Goal: Find contact information: Find contact information

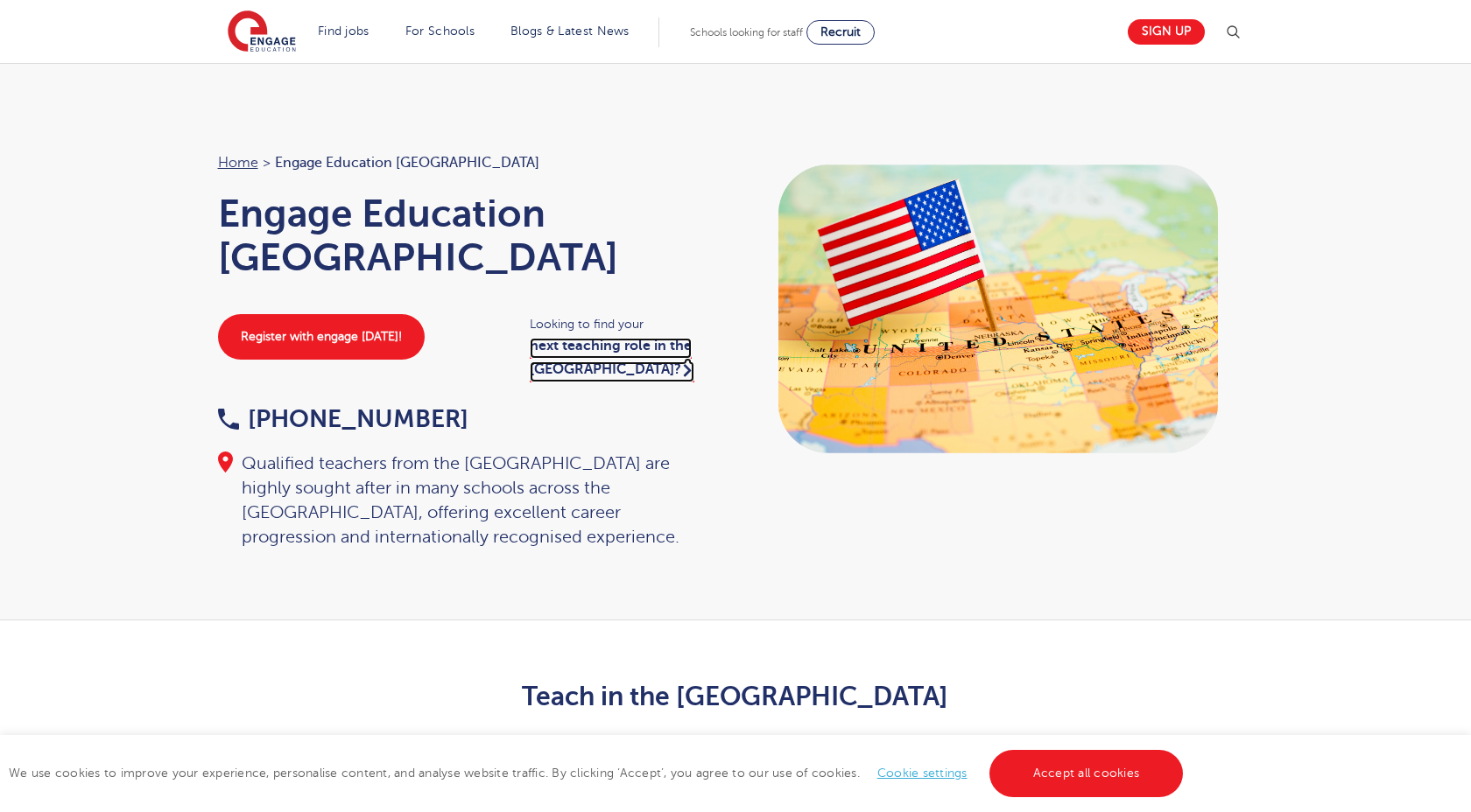
click at [683, 358] on icon at bounding box center [687, 370] width 7 height 22
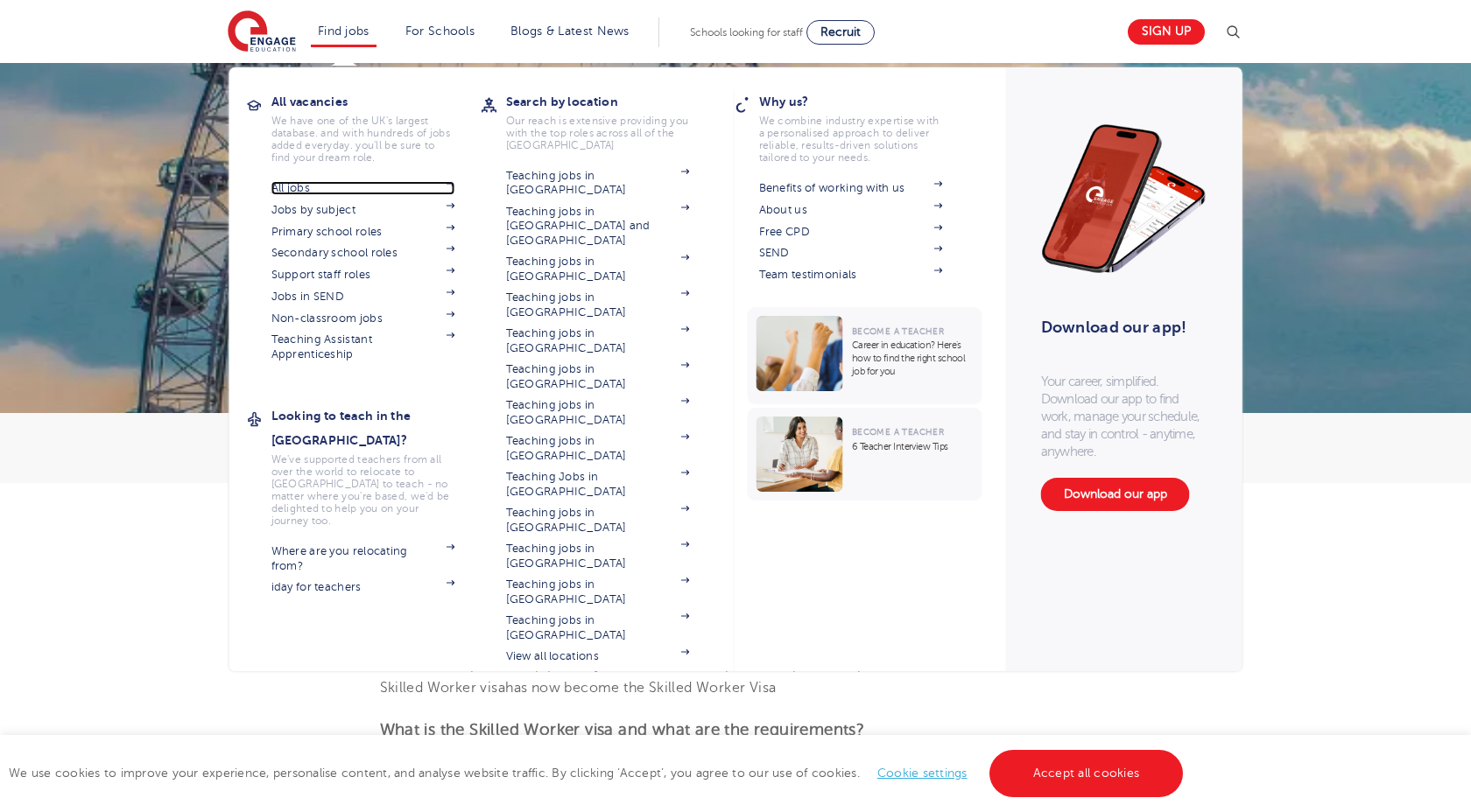
click at [310, 190] on link "All jobs" at bounding box center [363, 188] width 184 height 14
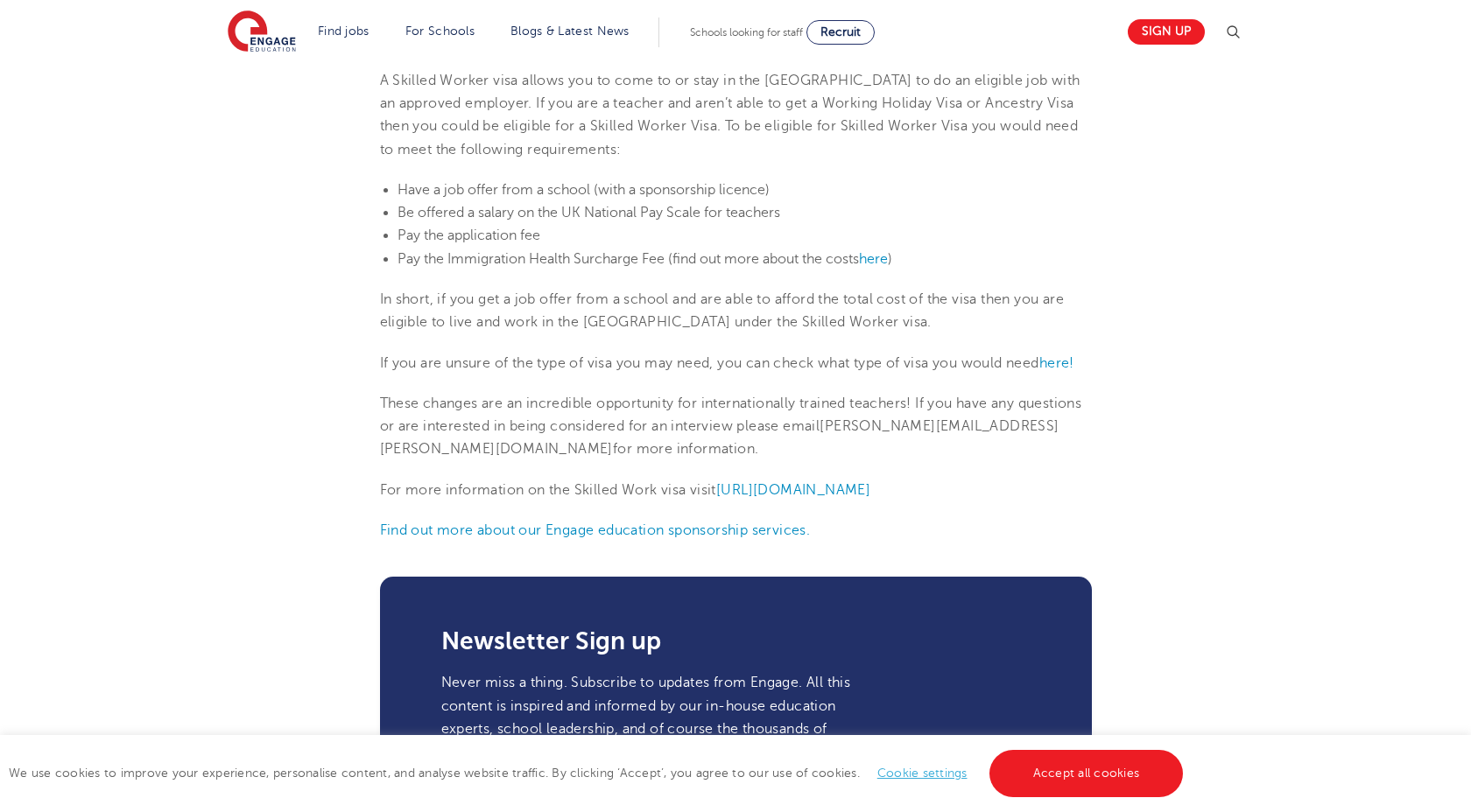
scroll to position [706, 0]
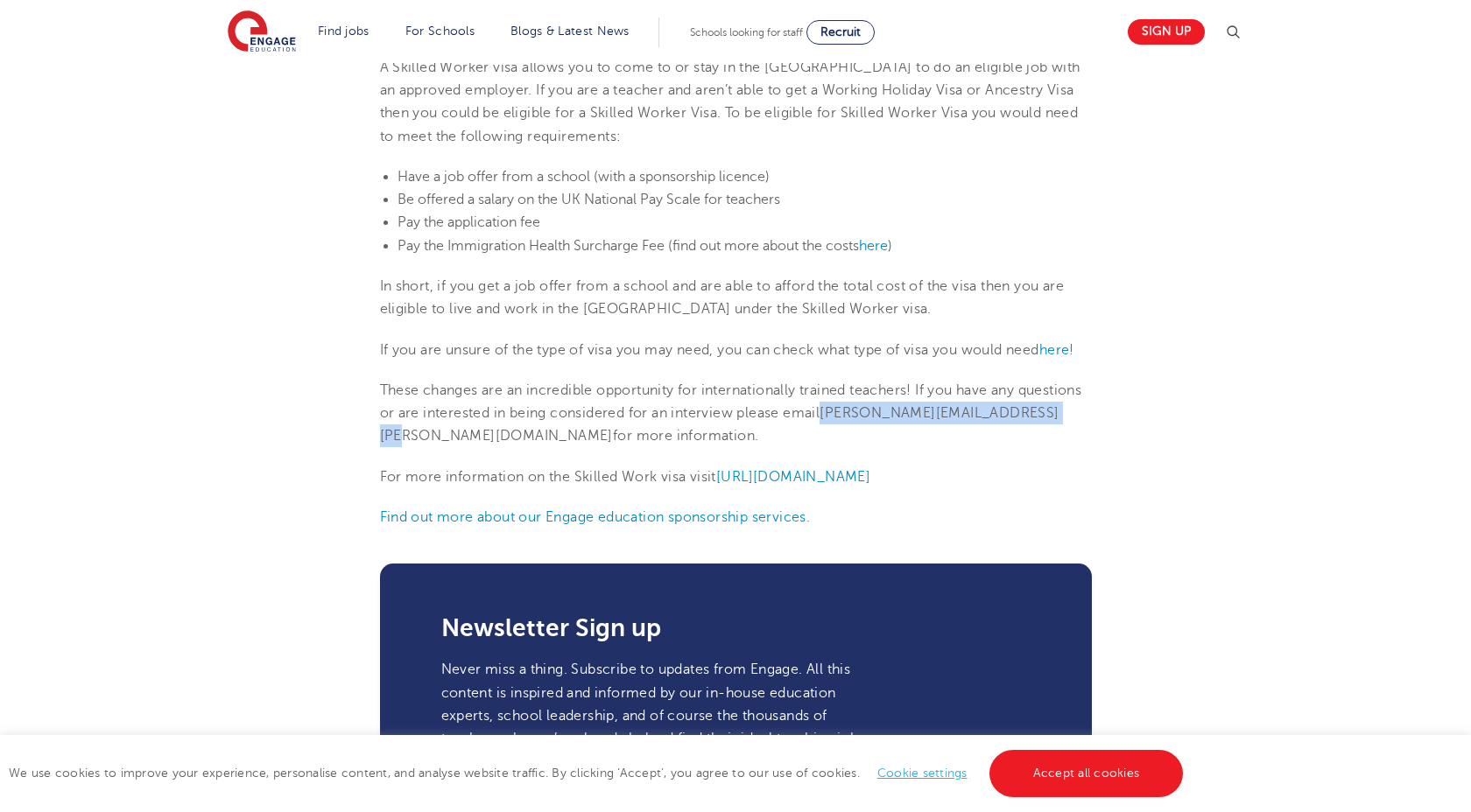
drag, startPoint x: 899, startPoint y: 414, endPoint x: 480, endPoint y: 440, distance: 419.8
click at [480, 440] on p "These changes are an incredible opportunity for internationally trained teacher…" at bounding box center [736, 413] width 711 height 69
copy span "kate.mills@engage-education.com"
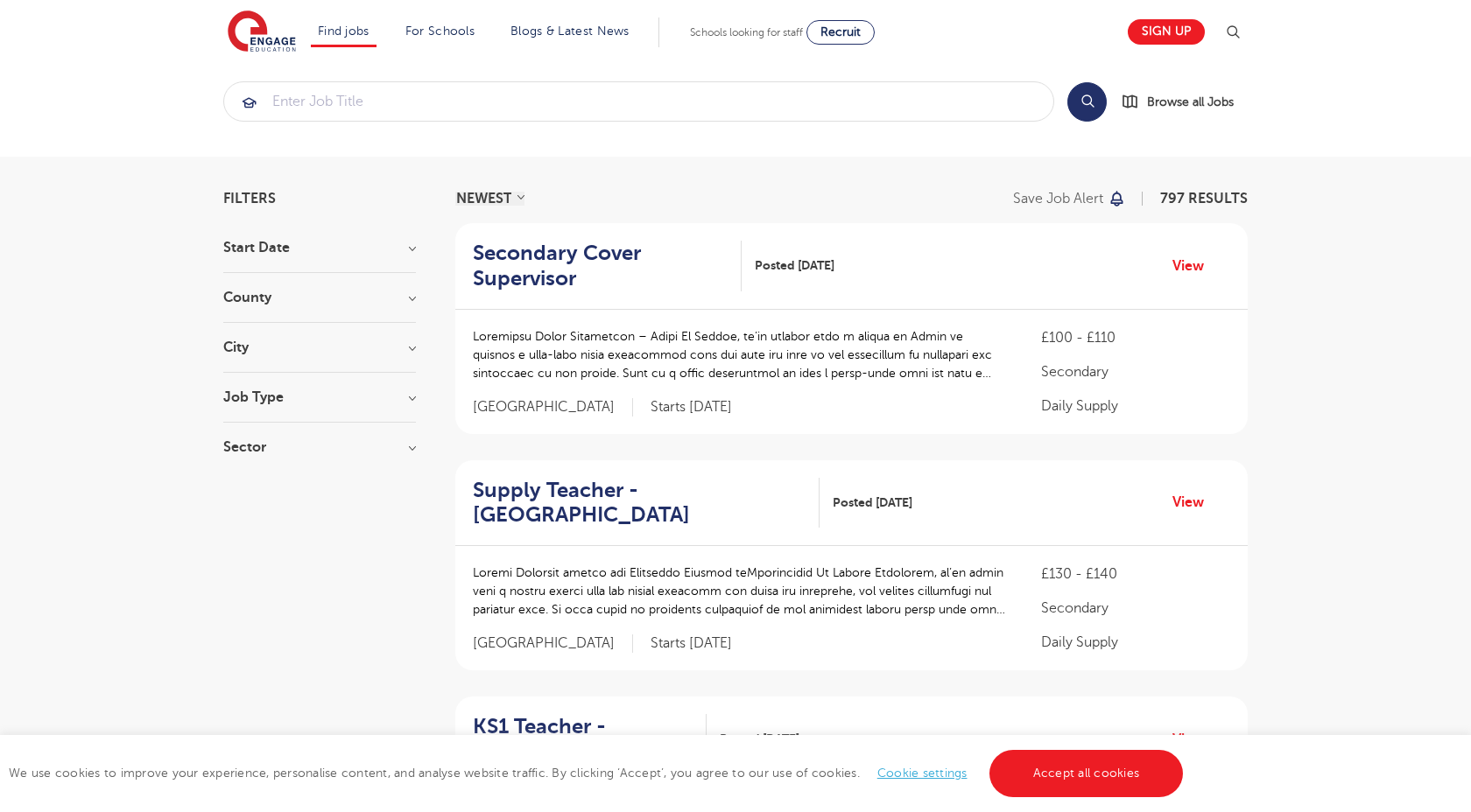
scroll to position [21, 0]
